Goal: Information Seeking & Learning: Learn about a topic

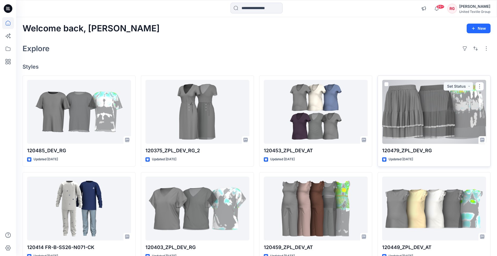
click at [414, 112] on div at bounding box center [434, 112] width 104 height 64
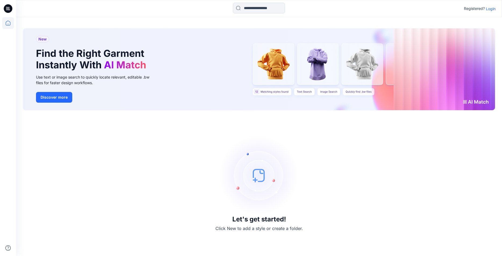
click at [491, 8] on p "Login" at bounding box center [490, 9] width 10 height 6
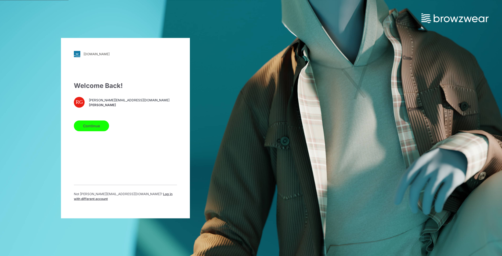
click at [91, 128] on button "Continue" at bounding box center [91, 125] width 35 height 11
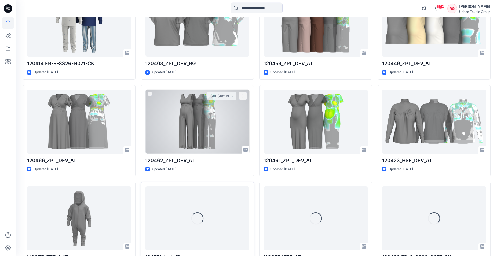
scroll to position [240, 0]
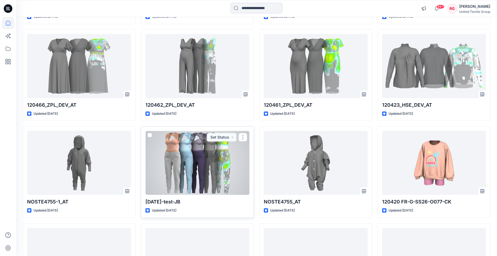
click at [188, 174] on div at bounding box center [197, 163] width 104 height 64
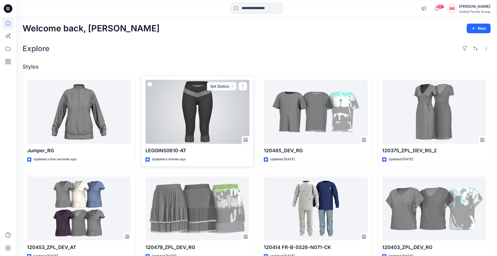
click at [198, 114] on div at bounding box center [197, 112] width 104 height 64
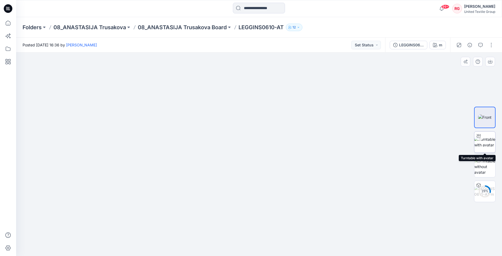
click at [485, 141] on img at bounding box center [484, 142] width 21 height 11
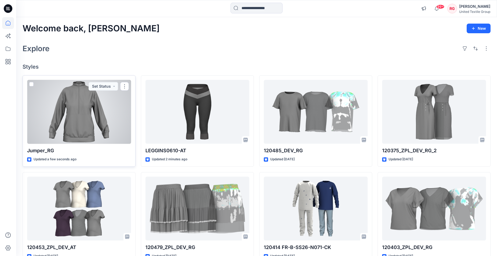
click at [76, 105] on div at bounding box center [79, 112] width 104 height 64
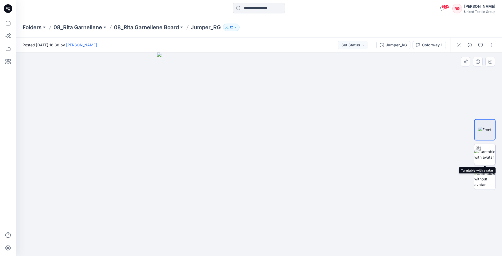
click at [487, 152] on img at bounding box center [484, 154] width 21 height 11
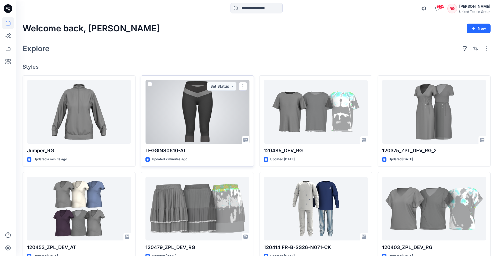
click at [200, 108] on div at bounding box center [197, 112] width 104 height 64
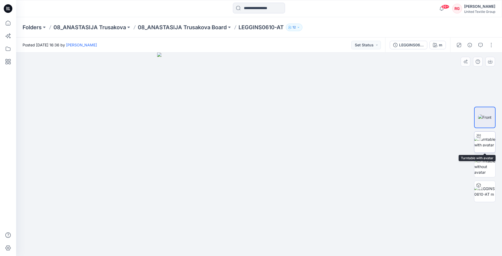
click at [483, 145] on img at bounding box center [484, 142] width 21 height 11
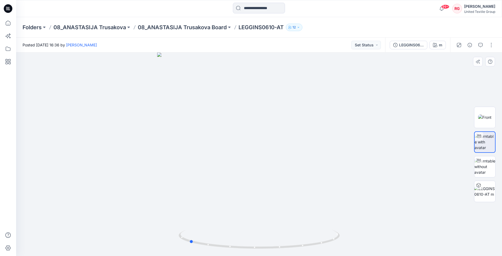
drag, startPoint x: 260, startPoint y: 250, endPoint x: 350, endPoint y: 232, distance: 92.6
click at [350, 232] on div at bounding box center [258, 155] width 485 height 204
drag, startPoint x: 191, startPoint y: 243, endPoint x: 275, endPoint y: 247, distance: 83.6
click at [275, 247] on icon at bounding box center [259, 240] width 162 height 20
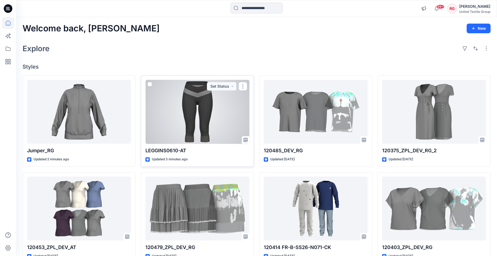
click at [188, 101] on div at bounding box center [197, 112] width 104 height 64
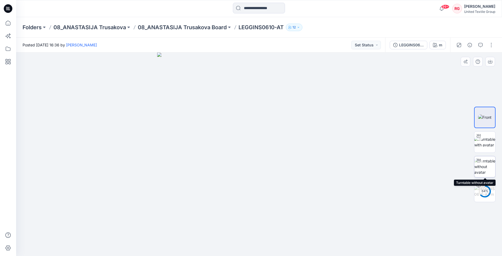
click at [485, 167] on img at bounding box center [484, 166] width 21 height 17
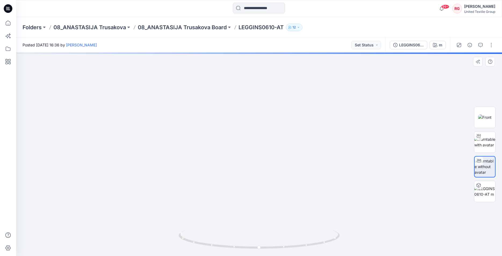
drag, startPoint x: 279, startPoint y: 110, endPoint x: 275, endPoint y: 174, distance: 64.3
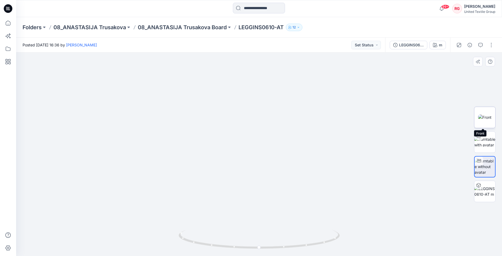
click at [484, 117] on img at bounding box center [484, 118] width 13 height 6
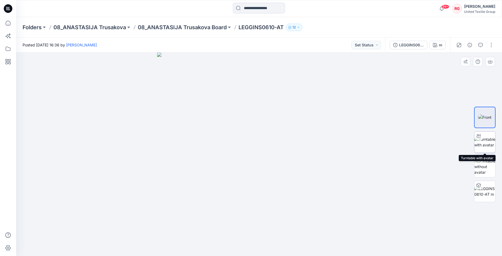
click at [483, 140] on img at bounding box center [484, 142] width 21 height 11
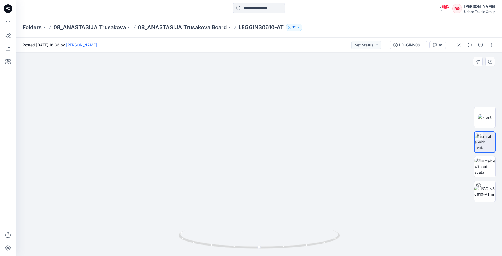
drag, startPoint x: 269, startPoint y: 177, endPoint x: 264, endPoint y: 132, distance: 45.4
click at [264, 132] on img at bounding box center [258, 57] width 475 height 398
drag, startPoint x: 259, startPoint y: 248, endPoint x: 341, endPoint y: 240, distance: 82.2
click at [341, 240] on div at bounding box center [258, 155] width 485 height 204
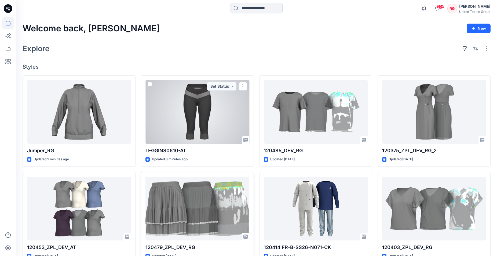
scroll to position [82, 0]
